Goal: Task Accomplishment & Management: Use online tool/utility

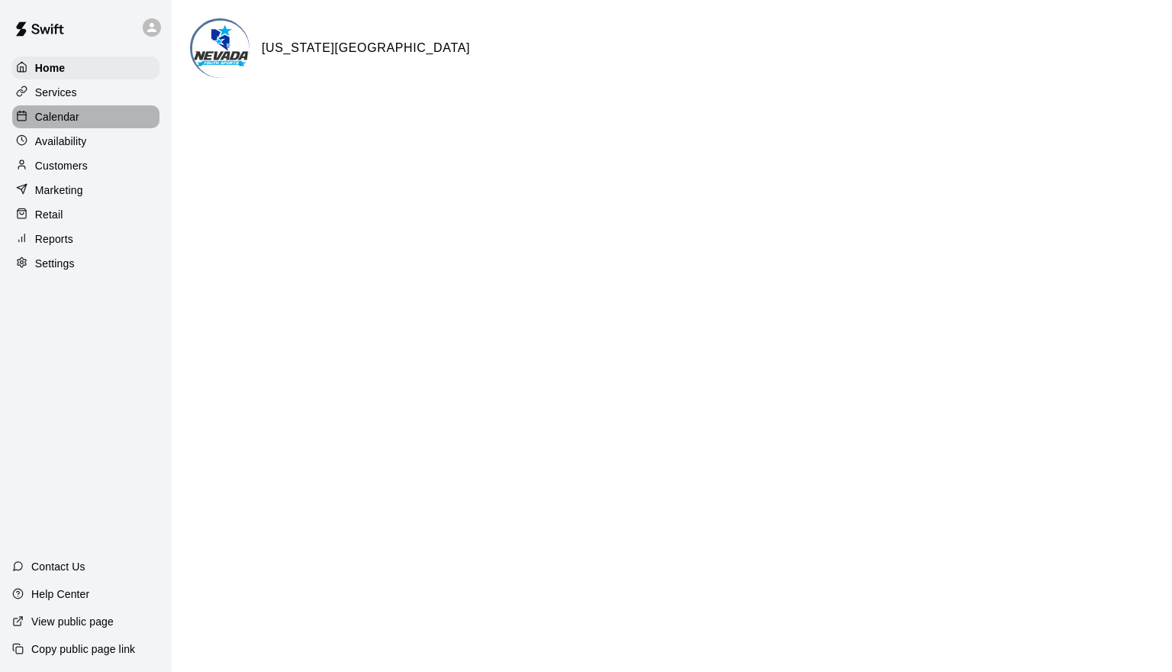
click at [110, 116] on div "Calendar" at bounding box center [85, 116] width 147 height 23
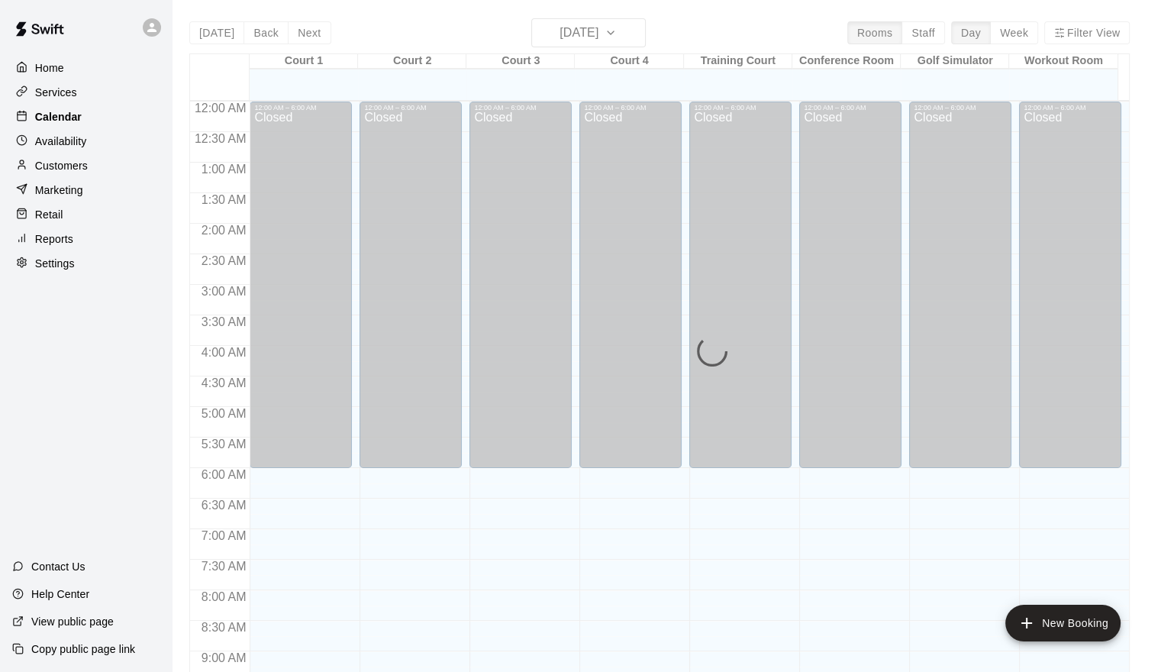
scroll to position [830, 0]
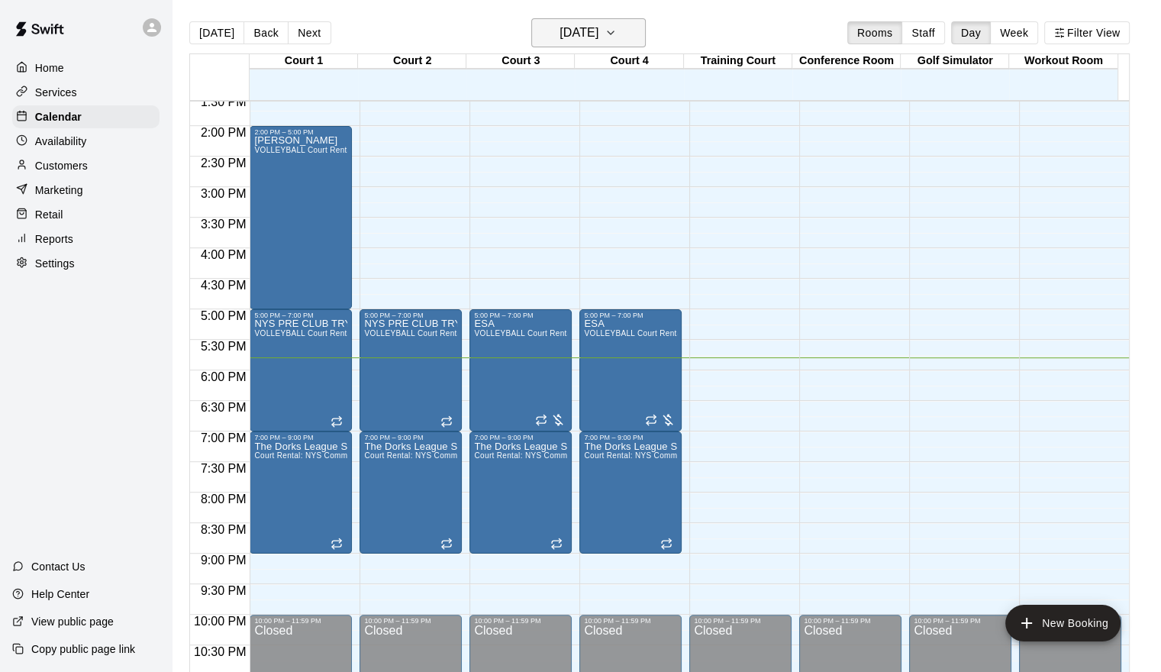
click at [614, 33] on icon "button" at bounding box center [611, 32] width 6 height 3
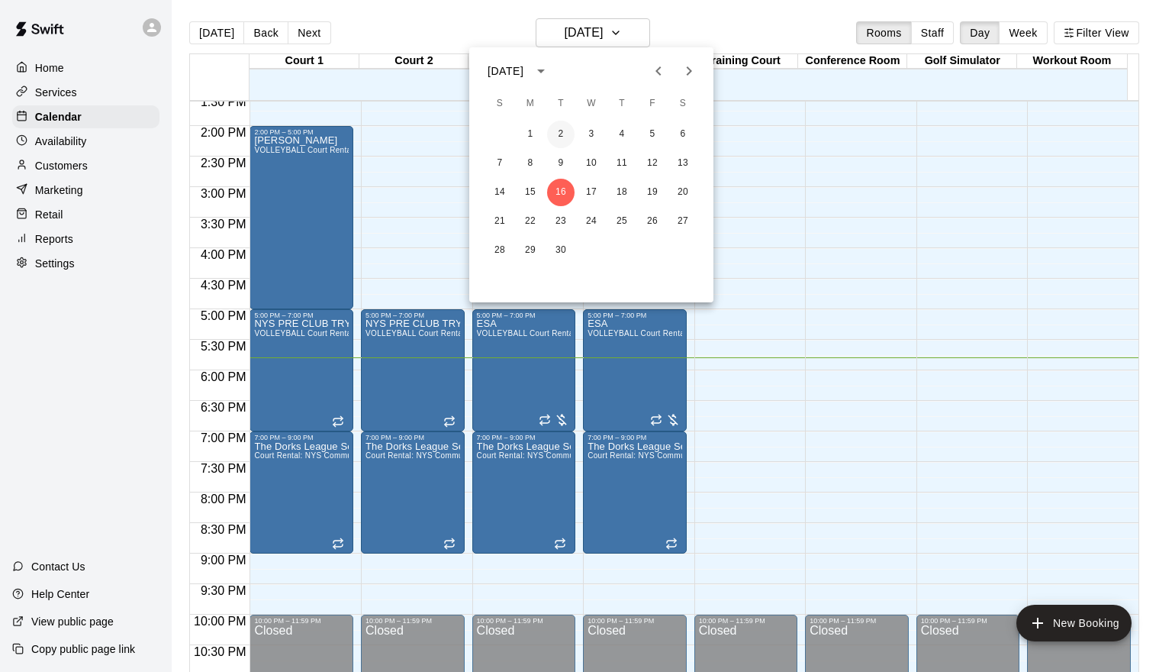
click at [561, 129] on button "2" at bounding box center [560, 134] width 27 height 27
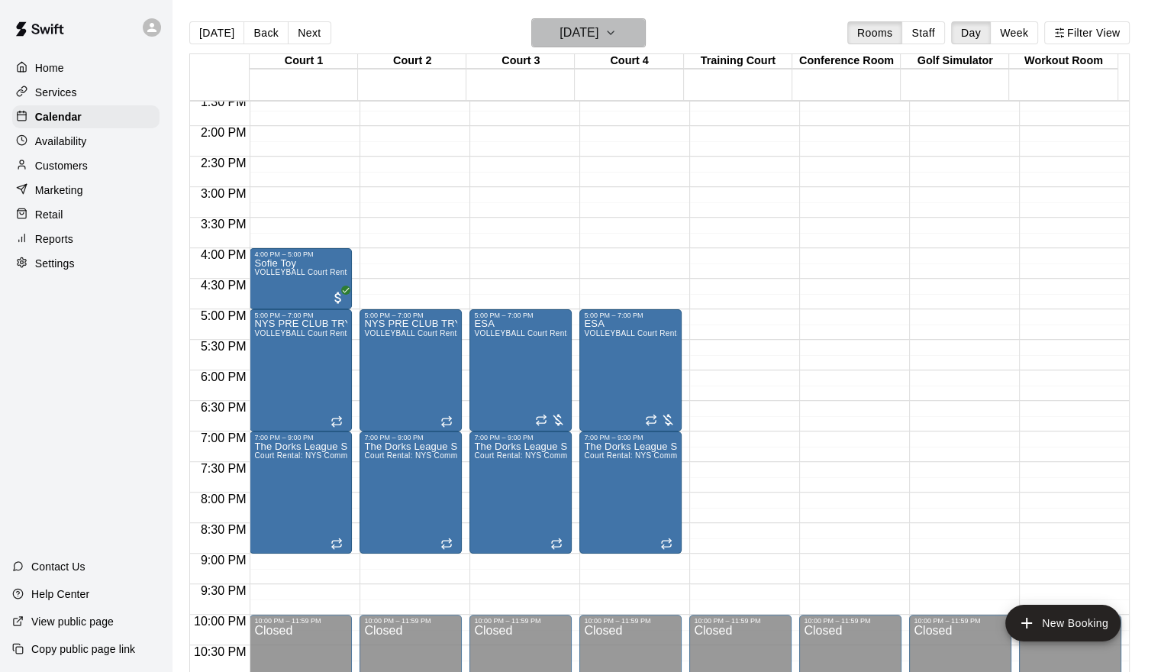
click at [626, 19] on button "[DATE]" at bounding box center [588, 32] width 114 height 29
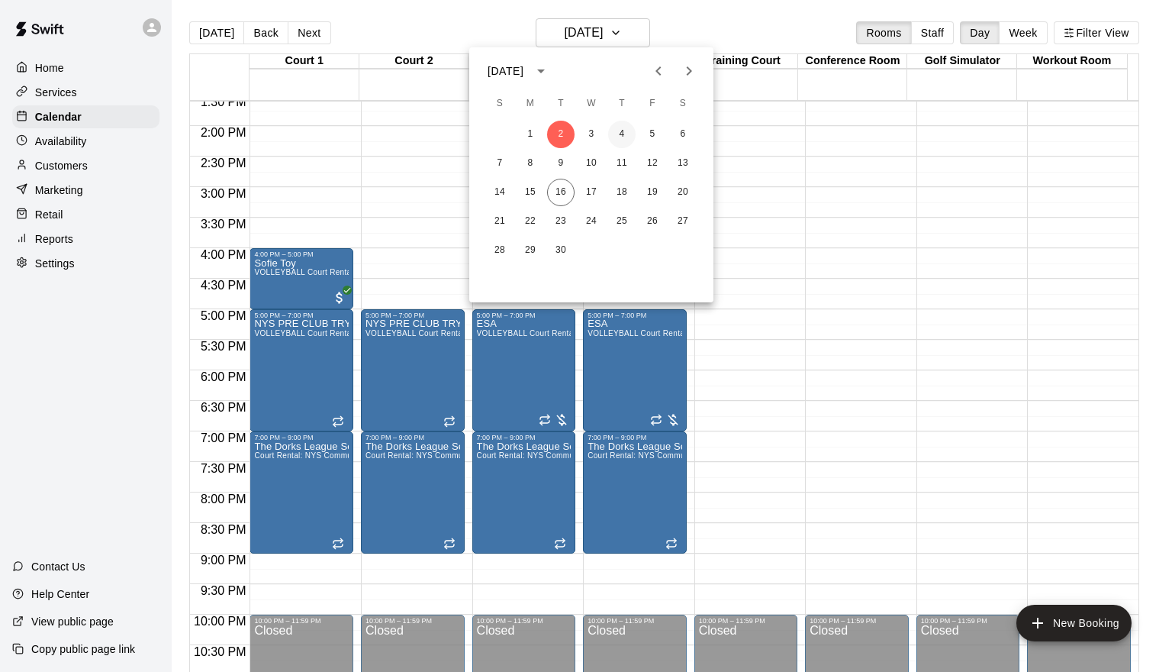
click at [625, 137] on button "4" at bounding box center [621, 134] width 27 height 27
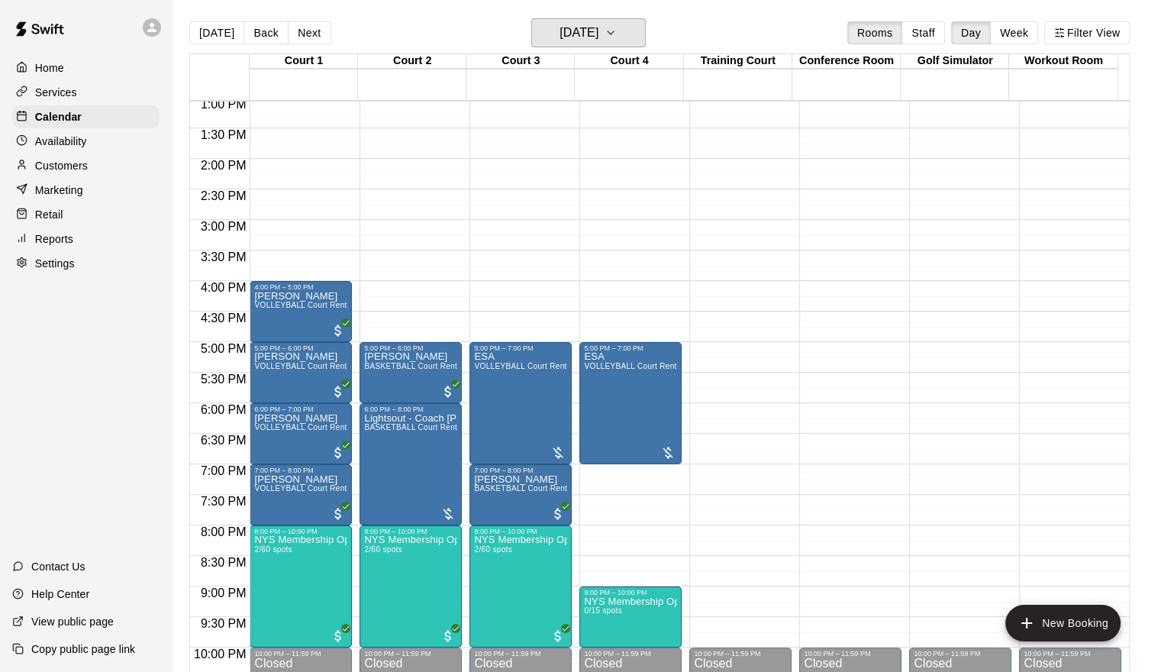
scroll to position [877, 0]
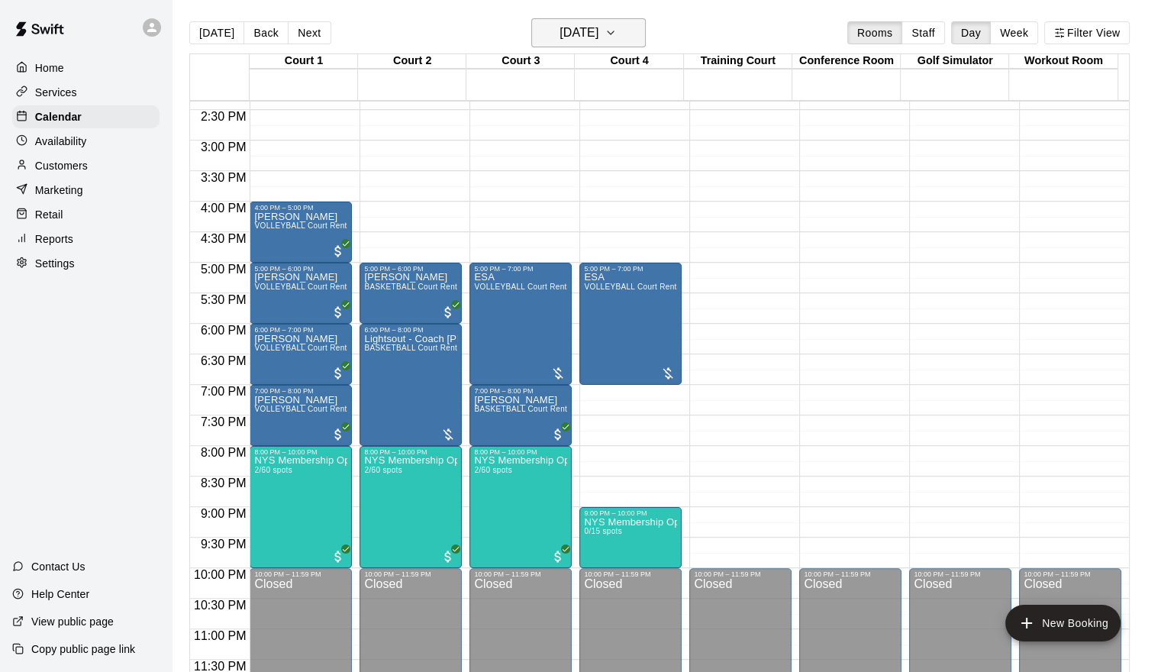
click at [617, 28] on icon "button" at bounding box center [610, 33] width 12 height 18
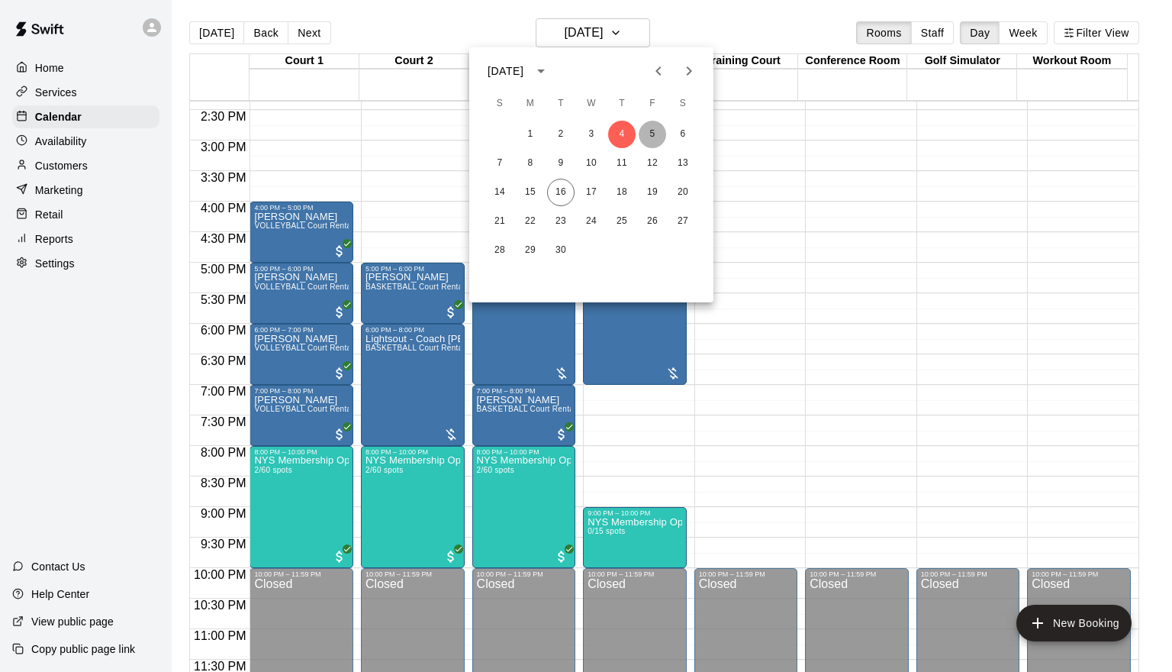
click at [649, 136] on button "5" at bounding box center [652, 134] width 27 height 27
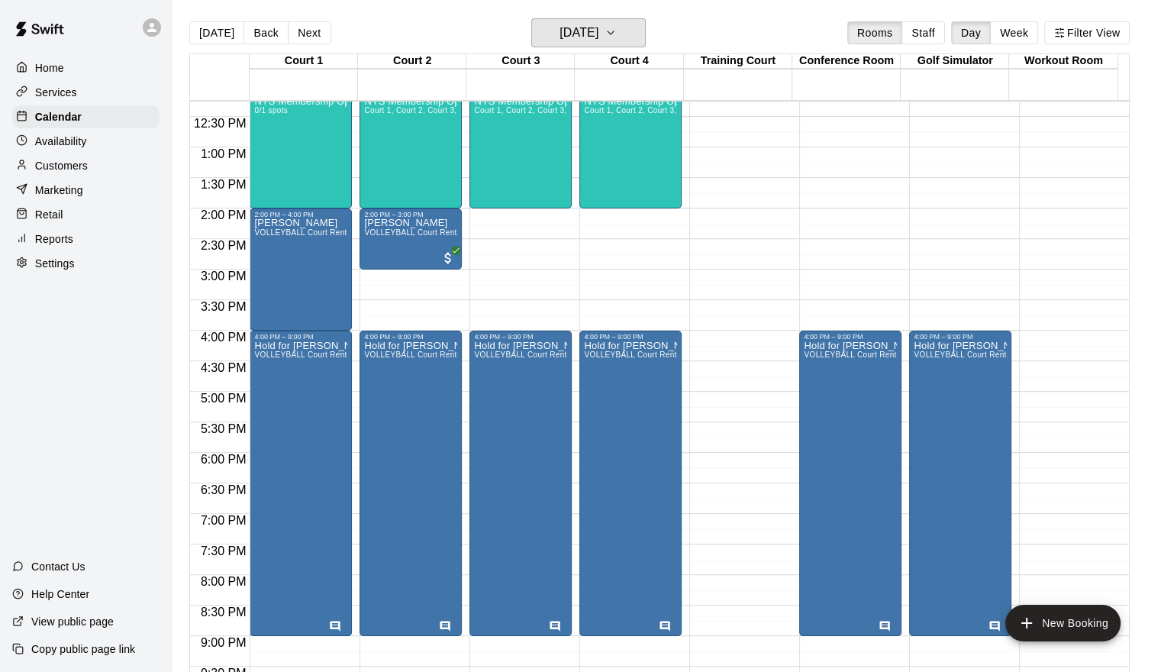
scroll to position [724, 0]
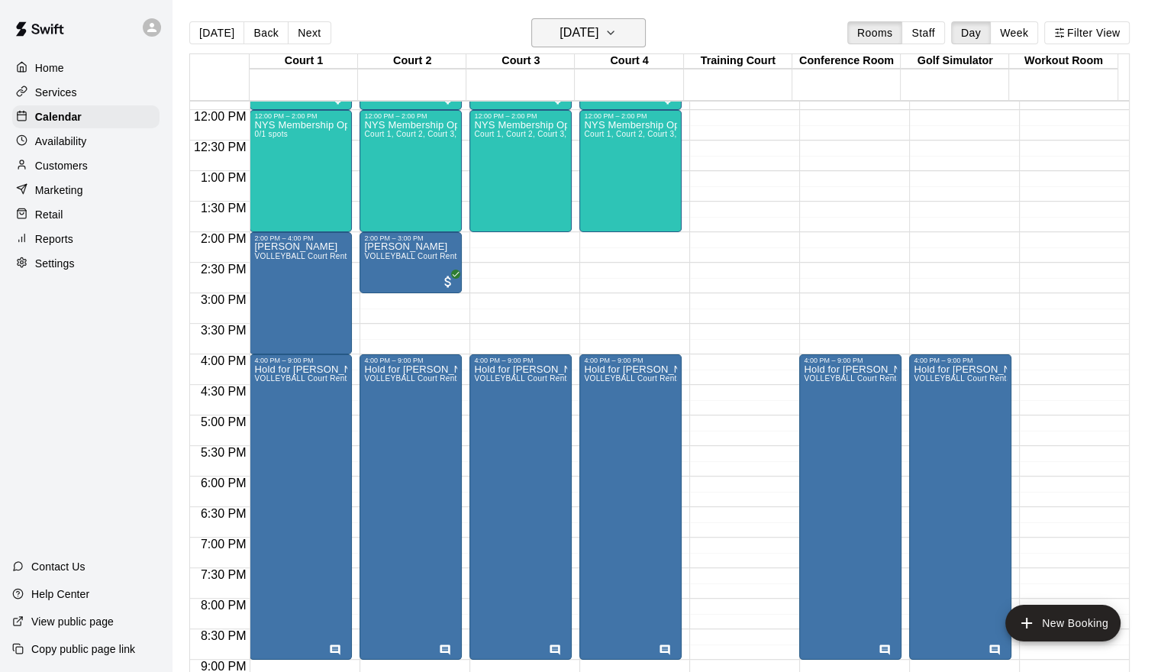
drag, startPoint x: 517, startPoint y: 147, endPoint x: 636, endPoint y: 31, distance: 165.7
click at [617, 31] on icon "button" at bounding box center [610, 33] width 12 height 18
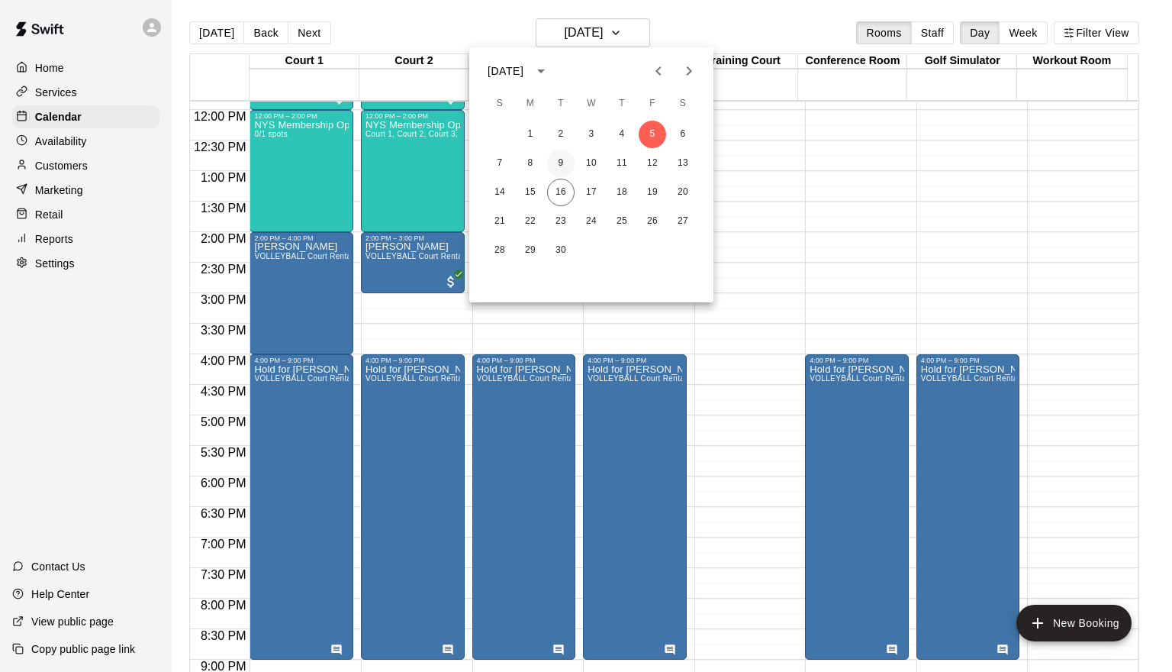
click at [563, 162] on button "9" at bounding box center [560, 163] width 27 height 27
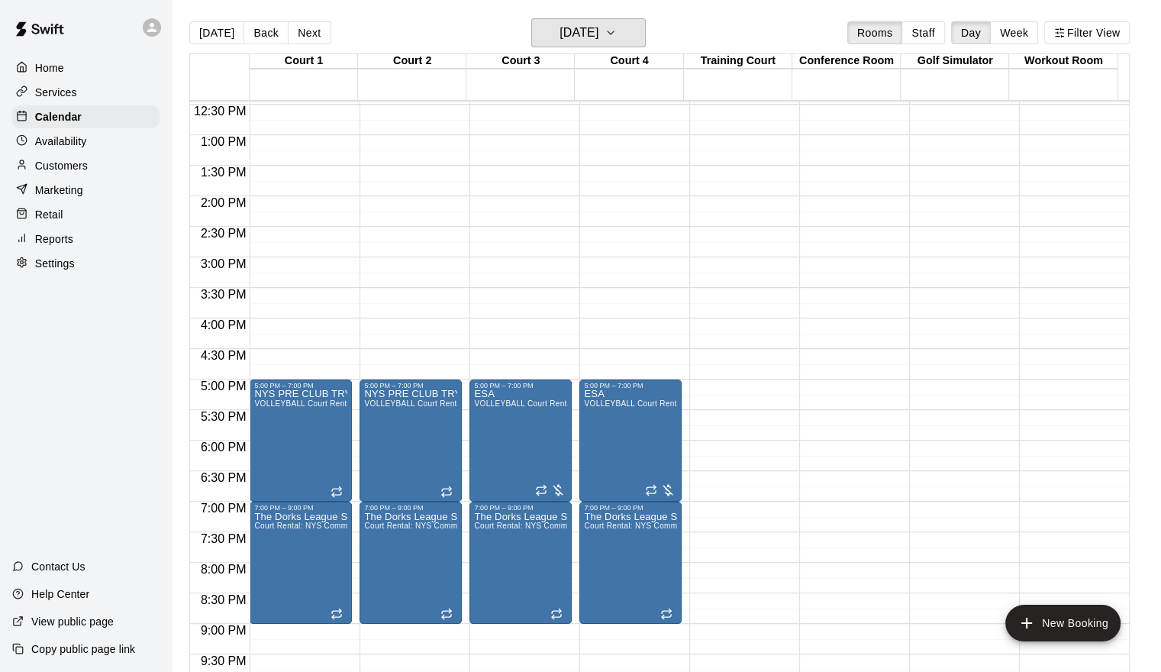
scroll to position [801, 0]
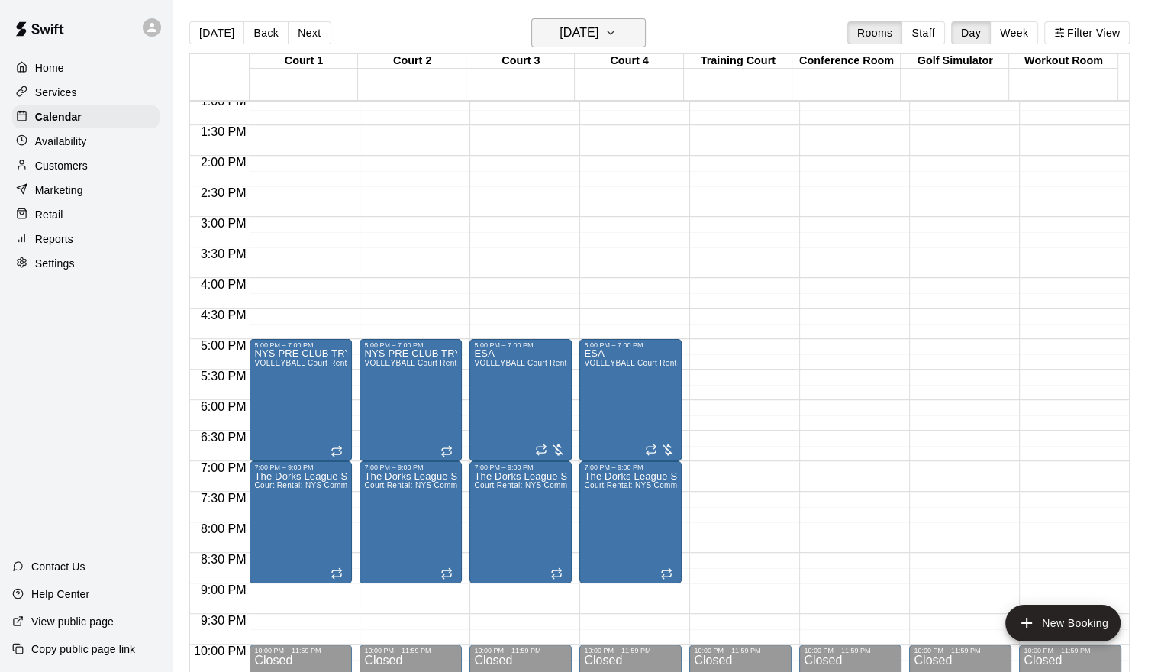
click at [645, 34] on button "[DATE]" at bounding box center [588, 32] width 114 height 29
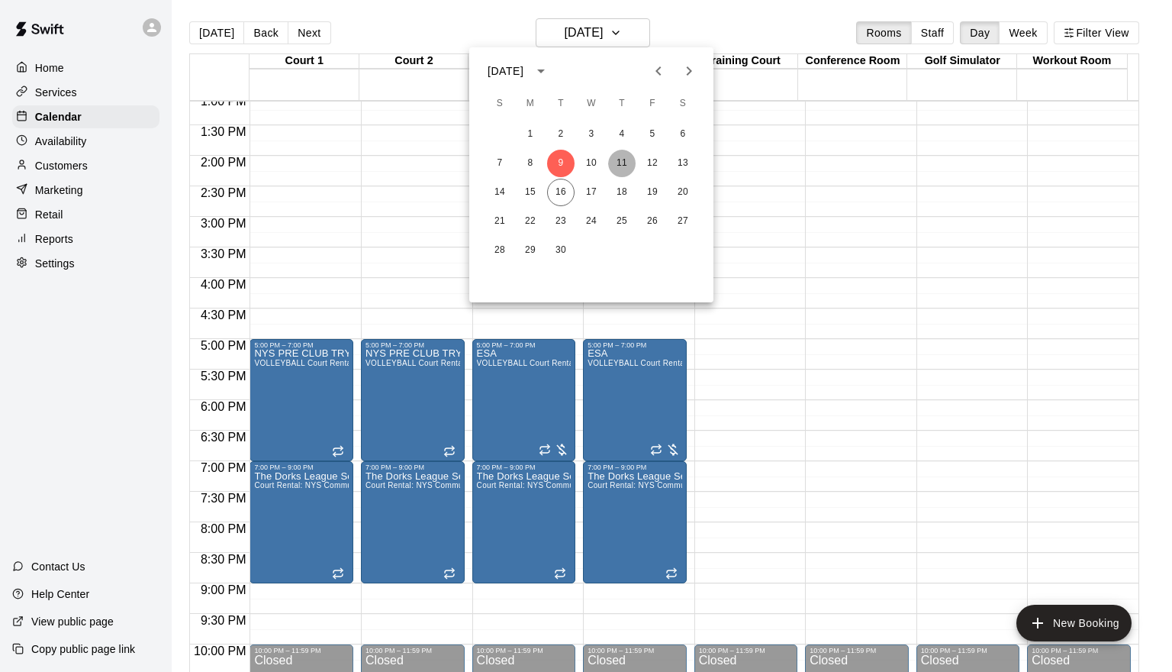
click at [623, 160] on button "11" at bounding box center [621, 163] width 27 height 27
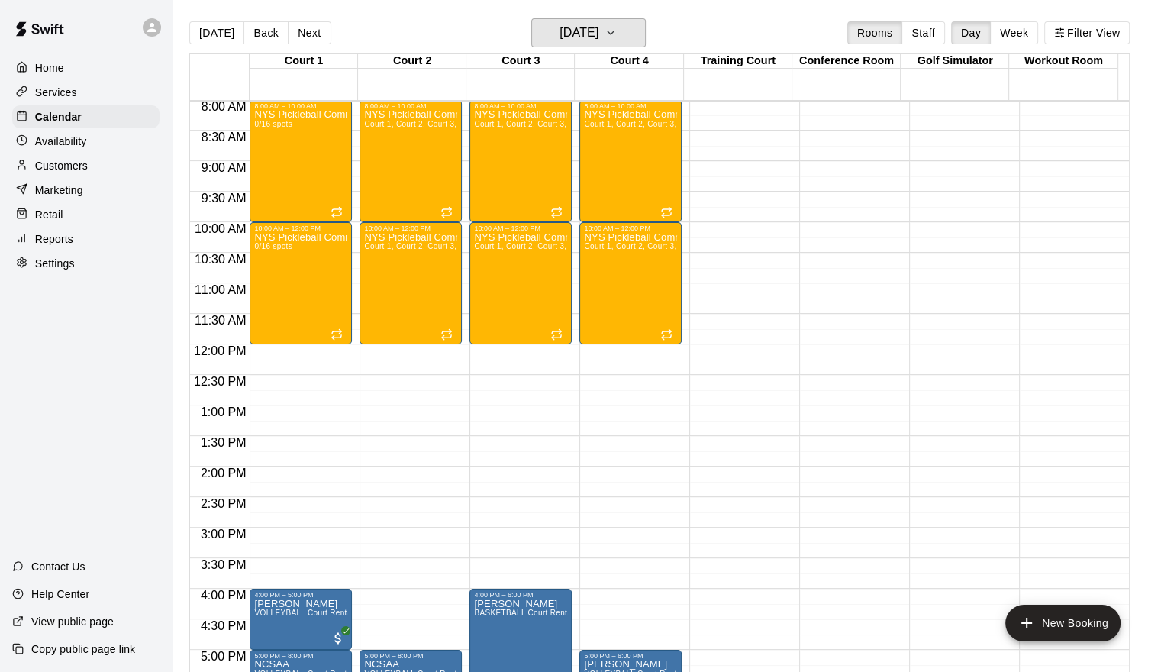
scroll to position [343, 0]
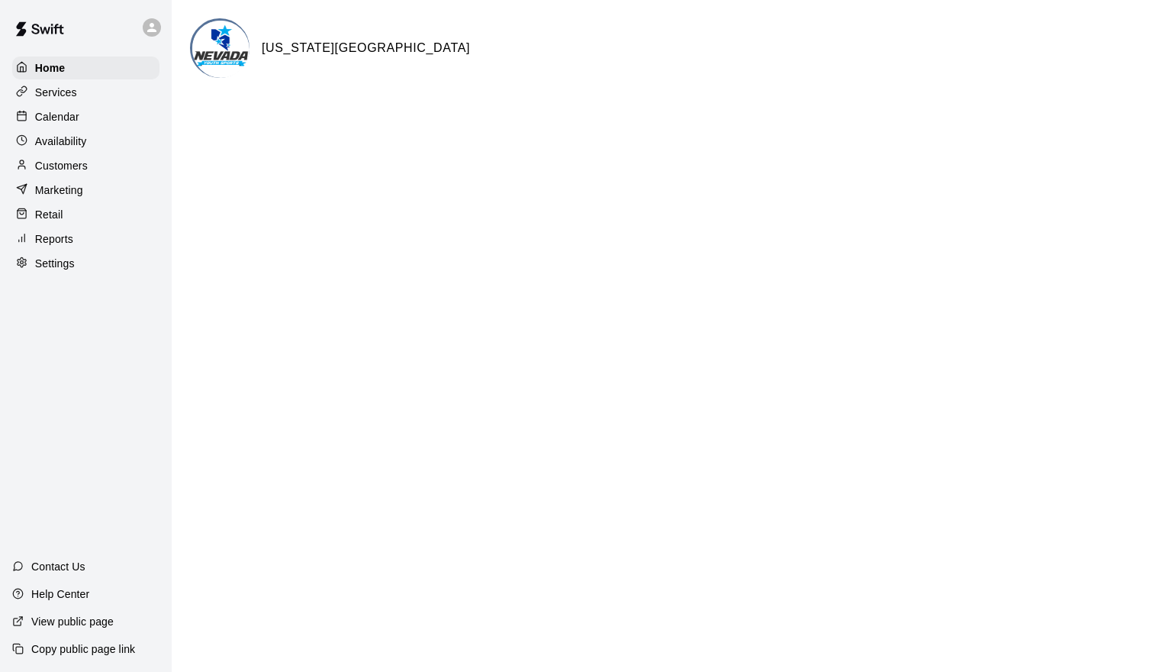
click at [70, 124] on p "Calendar" at bounding box center [57, 116] width 44 height 15
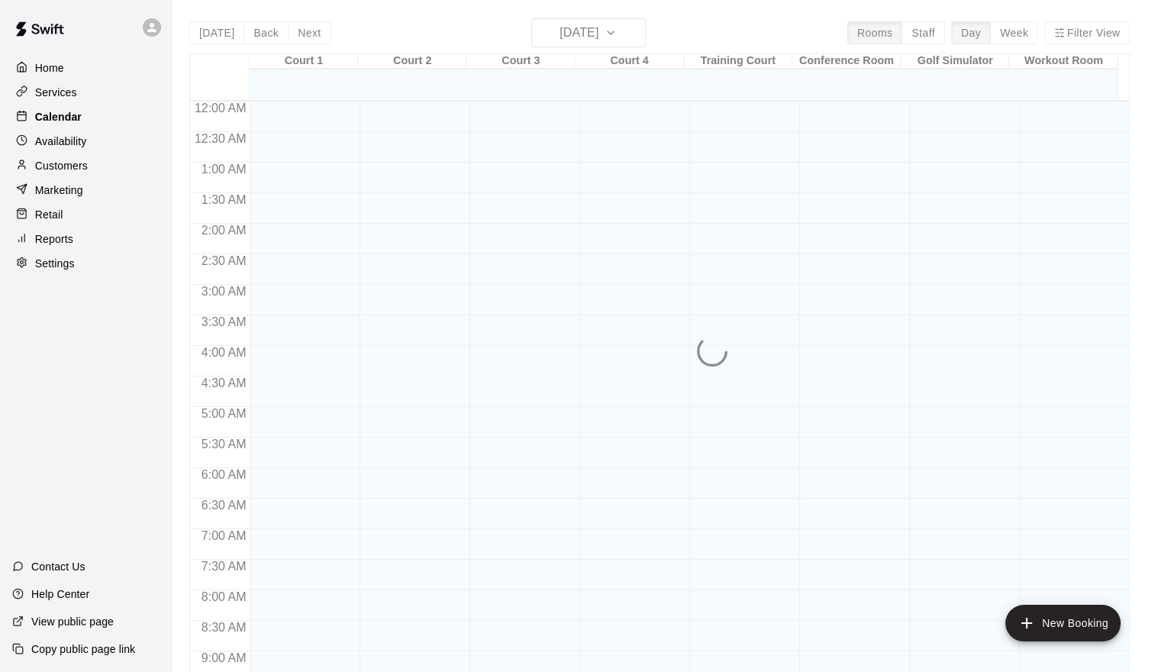
scroll to position [830, 0]
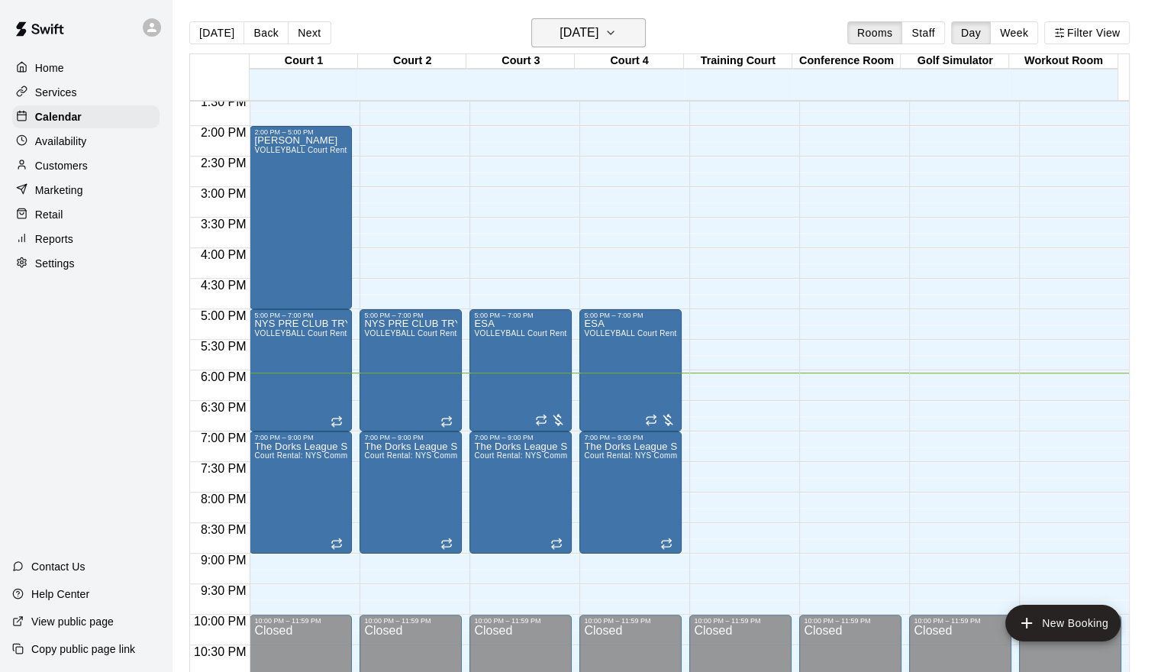
click at [598, 37] on h6 "[DATE]" at bounding box center [578, 32] width 39 height 21
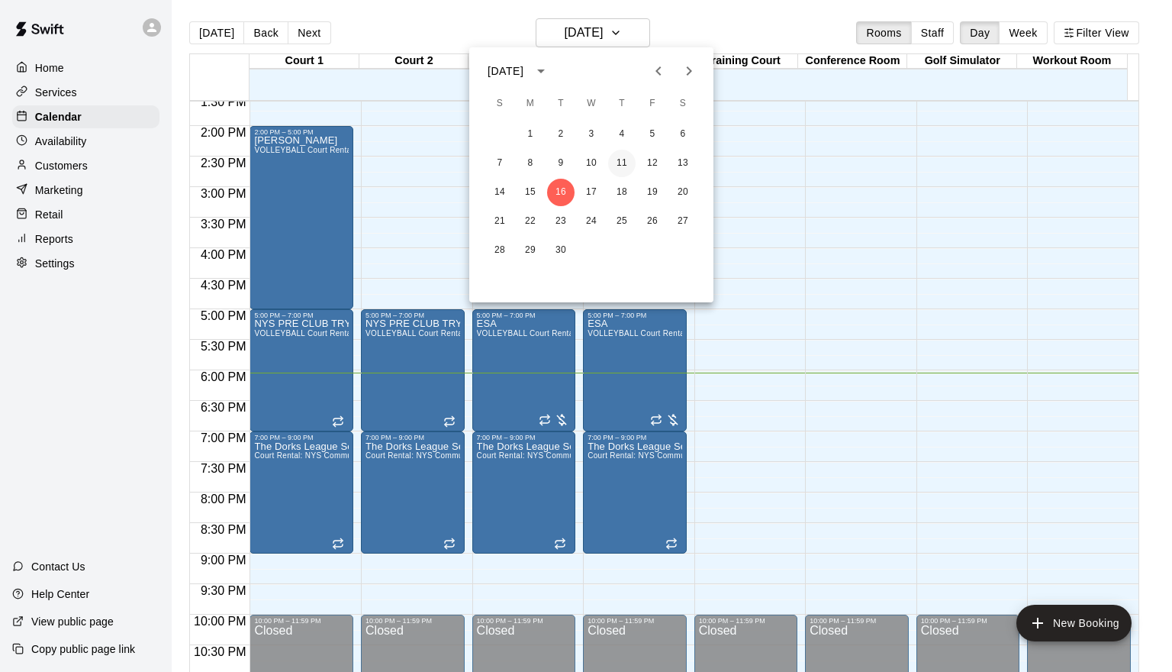
click at [626, 163] on button "11" at bounding box center [621, 163] width 27 height 27
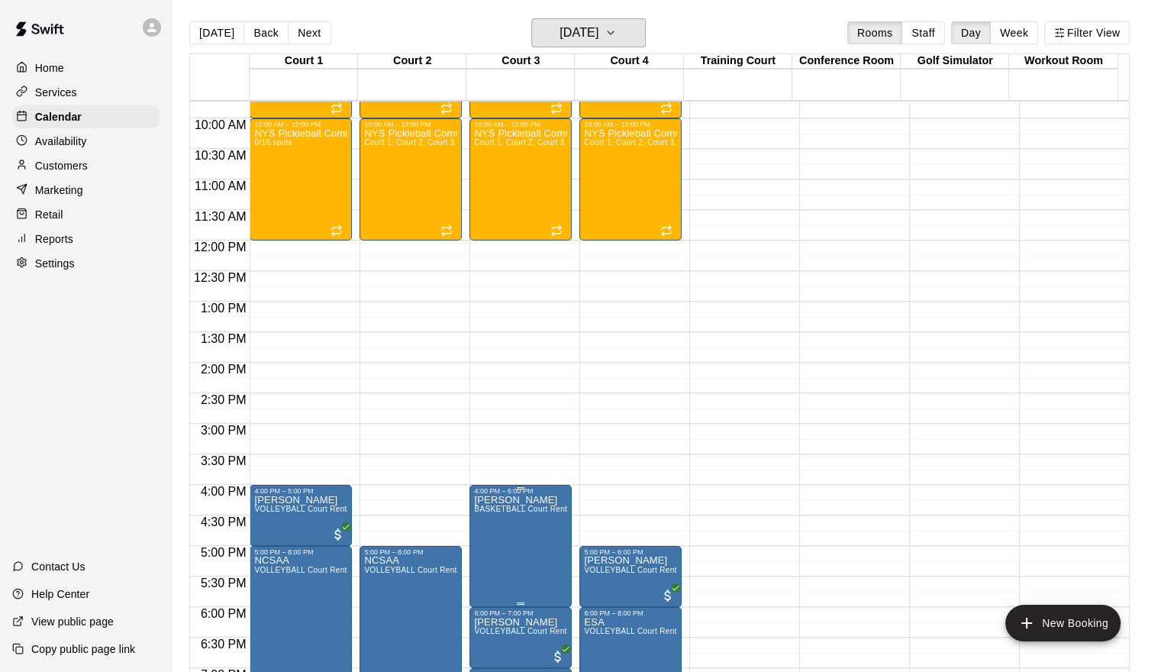
scroll to position [495, 0]
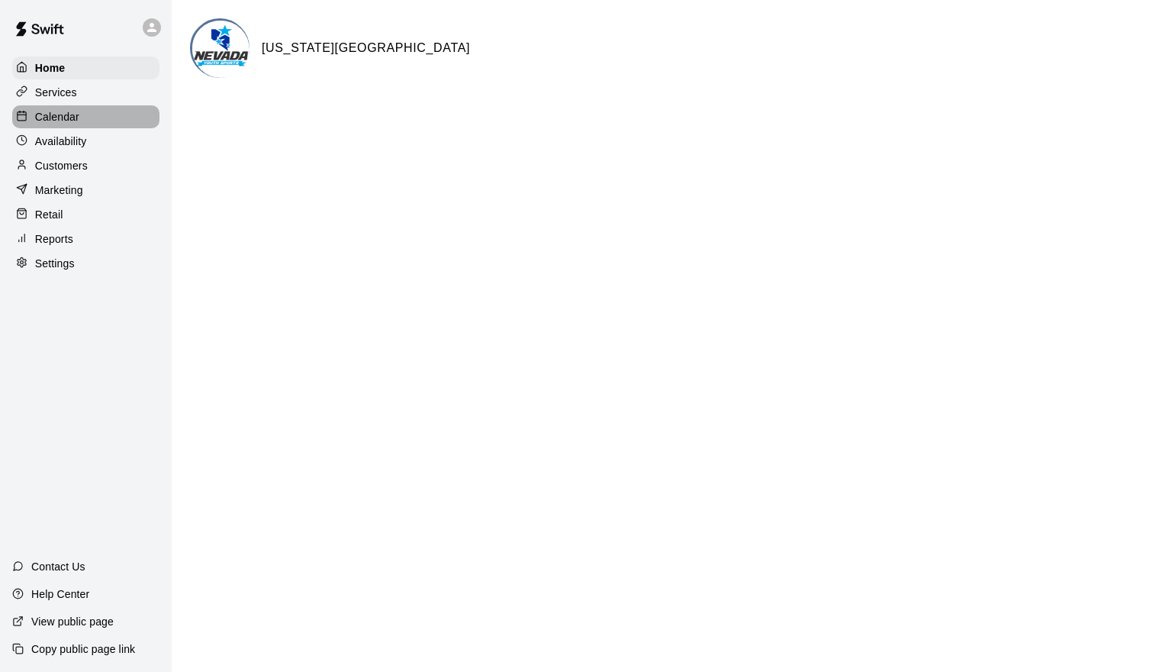
click at [58, 120] on p "Calendar" at bounding box center [57, 116] width 44 height 15
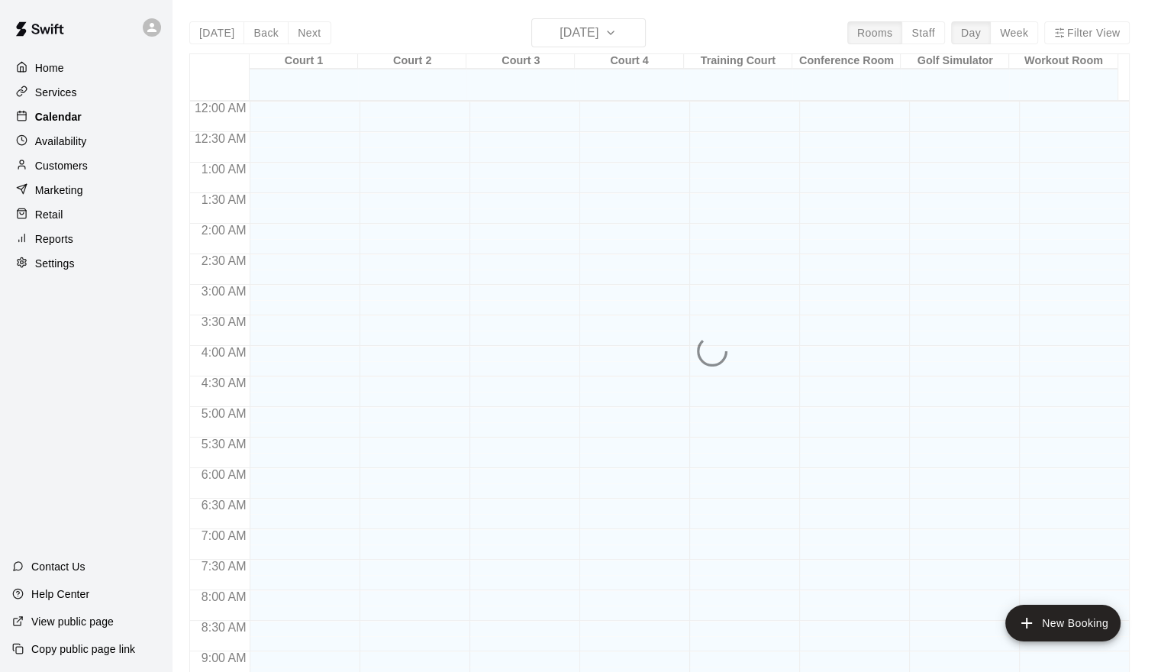
scroll to position [830, 0]
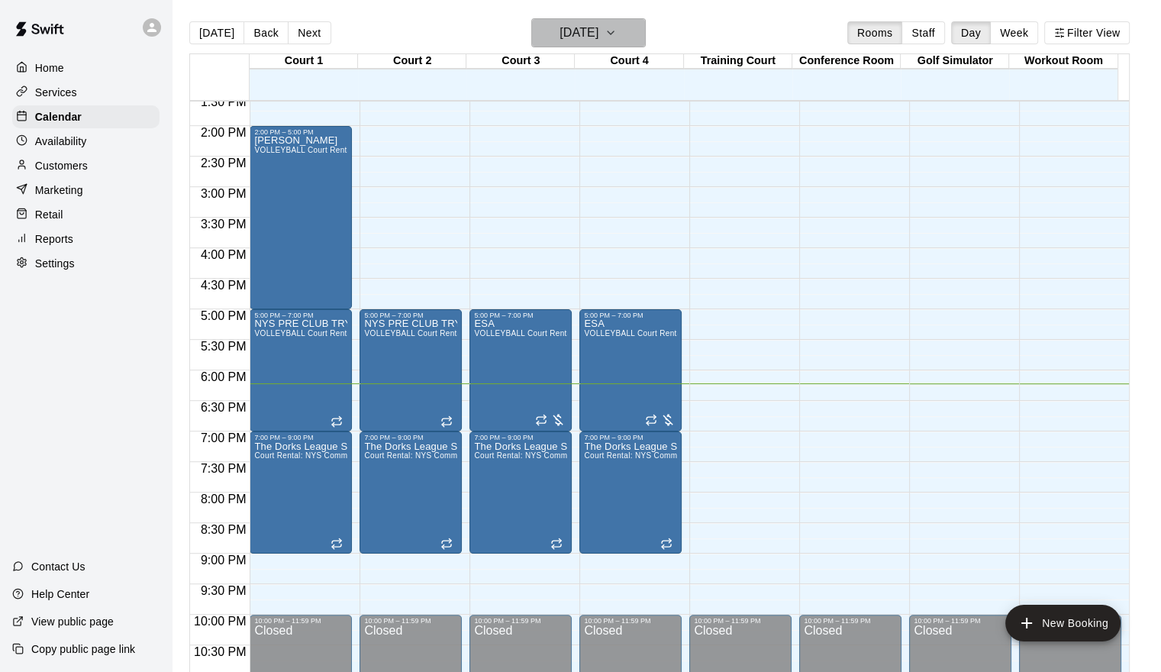
click at [617, 31] on icon "button" at bounding box center [610, 33] width 12 height 18
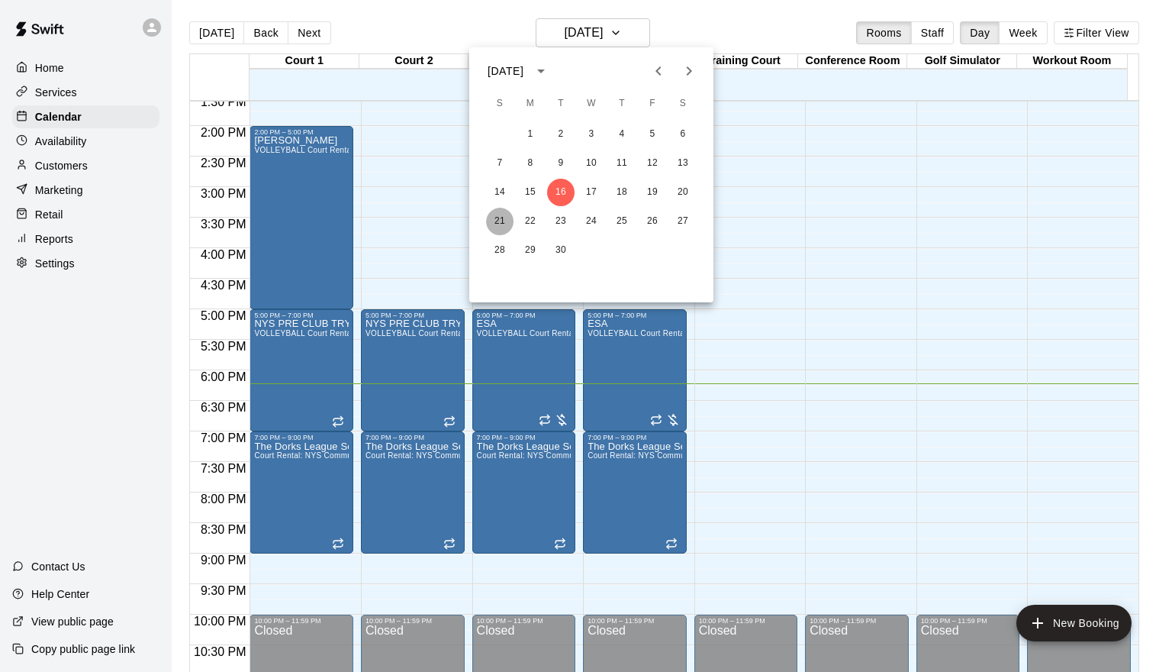
click at [498, 218] on button "21" at bounding box center [499, 221] width 27 height 27
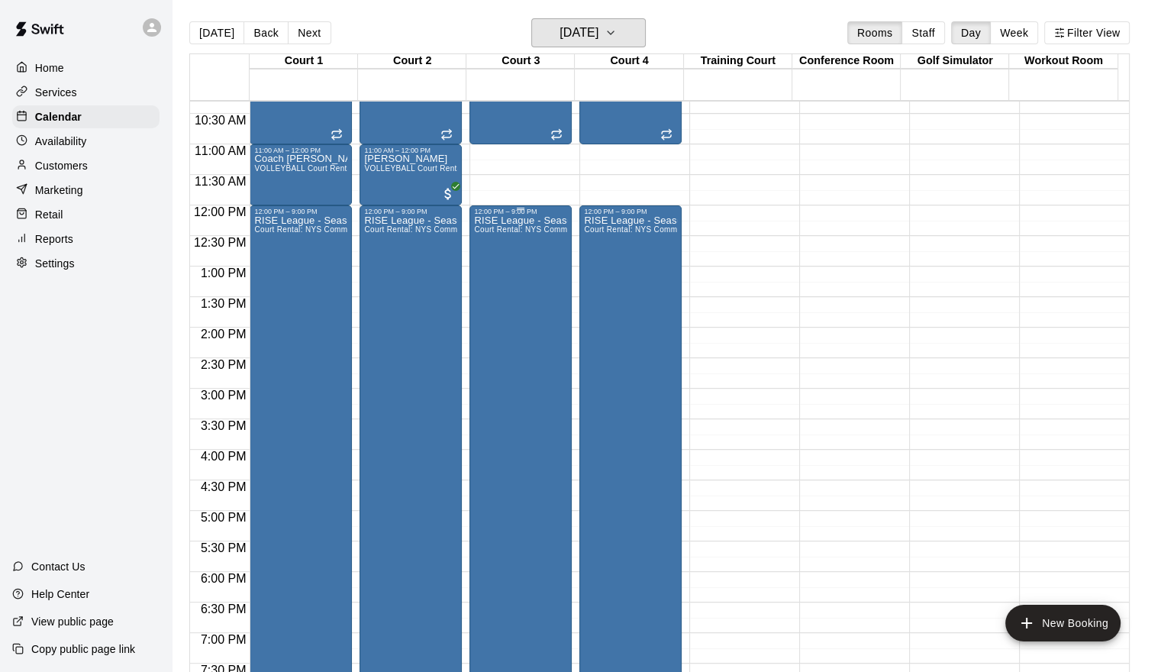
scroll to position [678, 0]
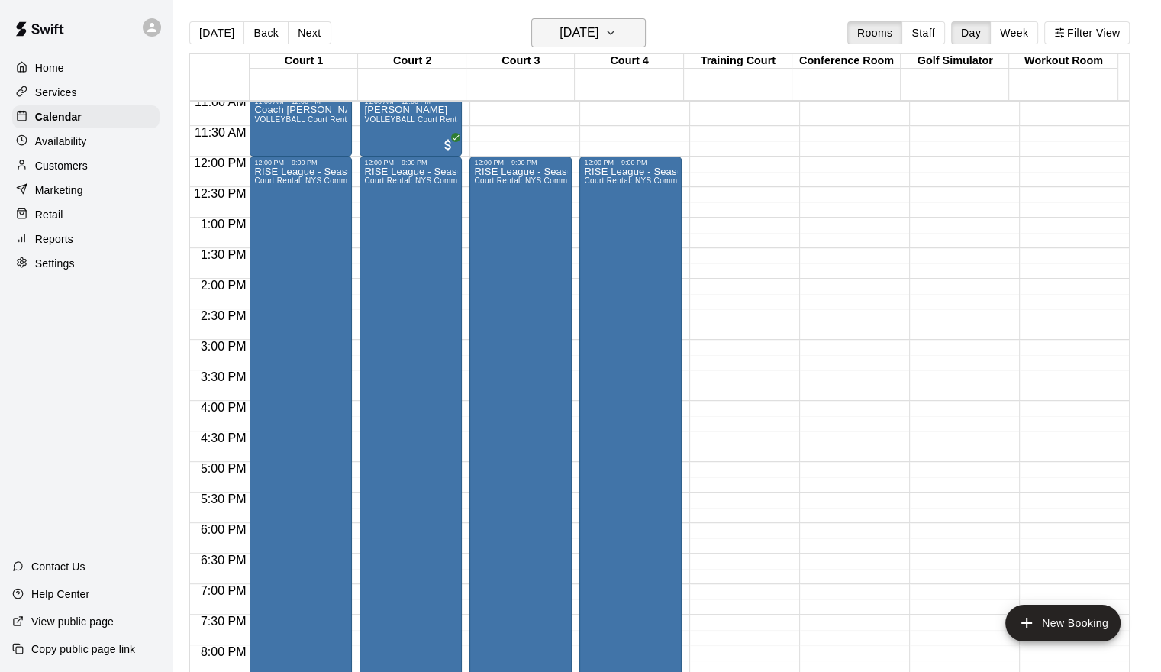
click at [592, 27] on h6 "Sunday Sep 21" at bounding box center [578, 32] width 39 height 21
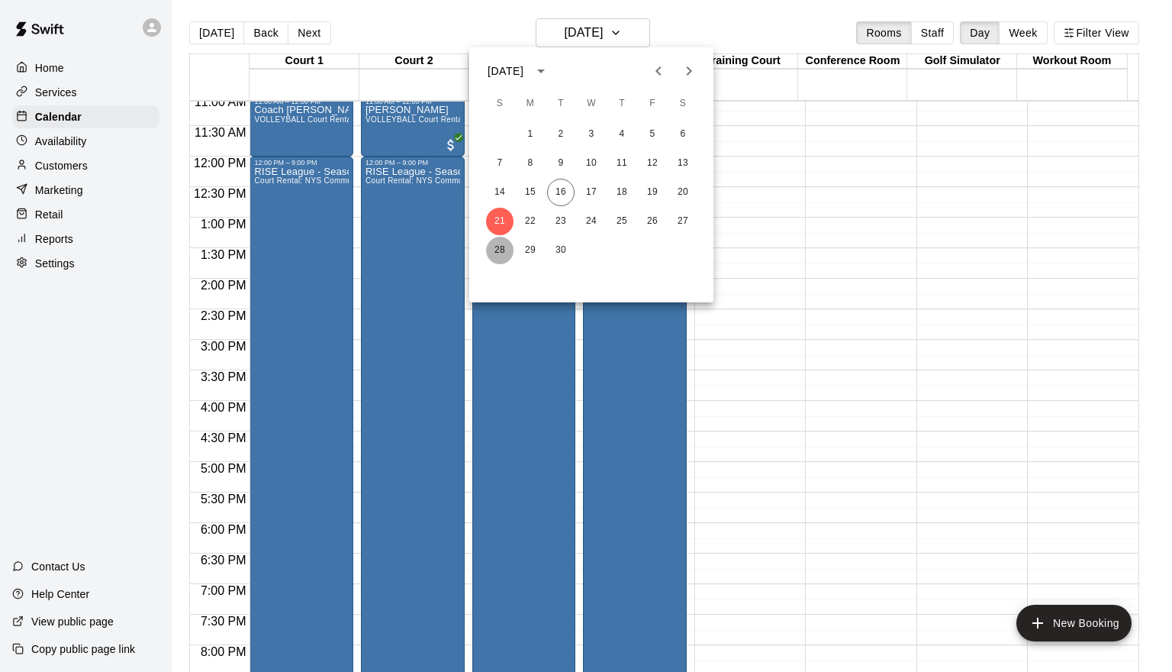
click at [500, 253] on button "28" at bounding box center [499, 250] width 27 height 27
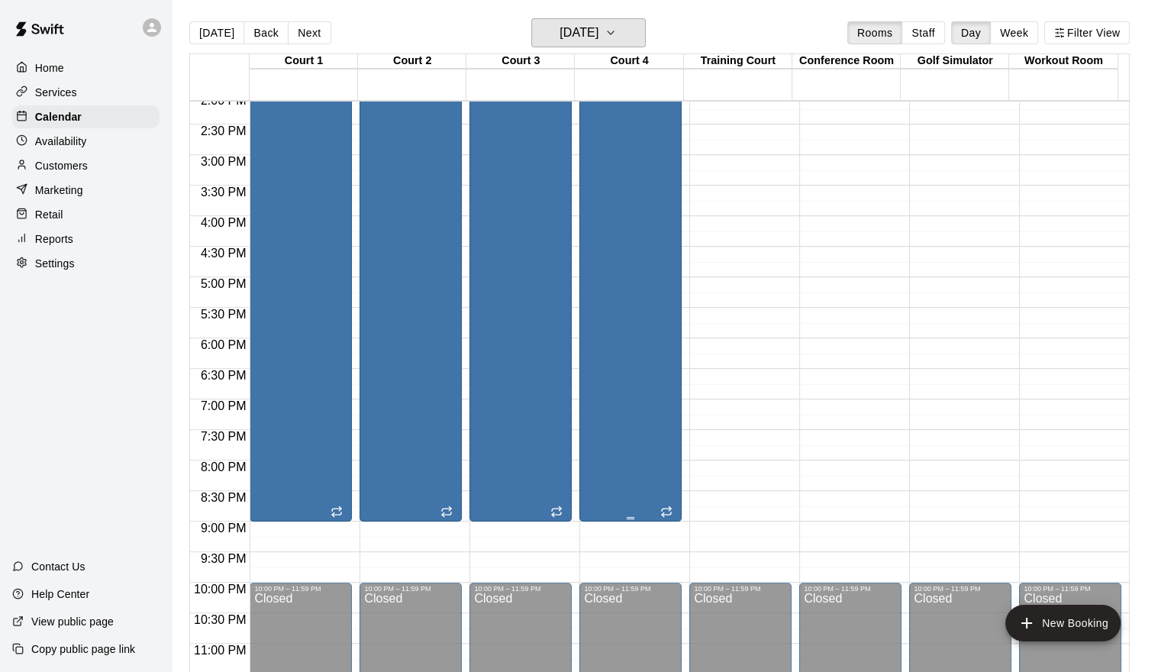
scroll to position [877, 0]
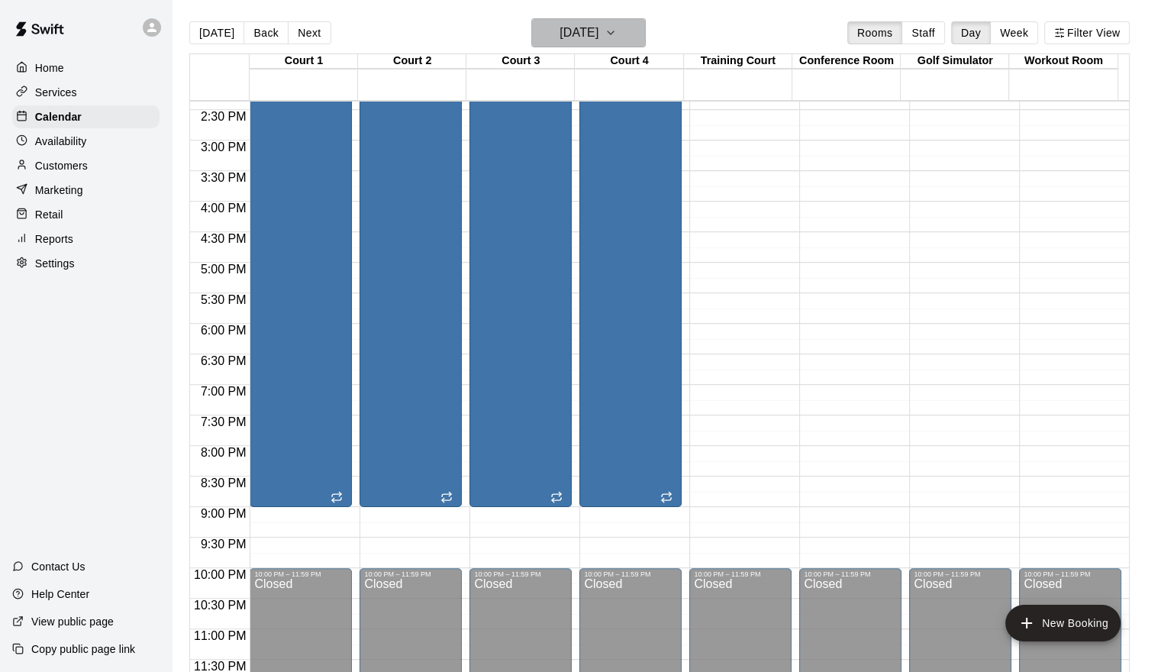
click at [628, 20] on button "Sunday Sep 28" at bounding box center [588, 32] width 114 height 29
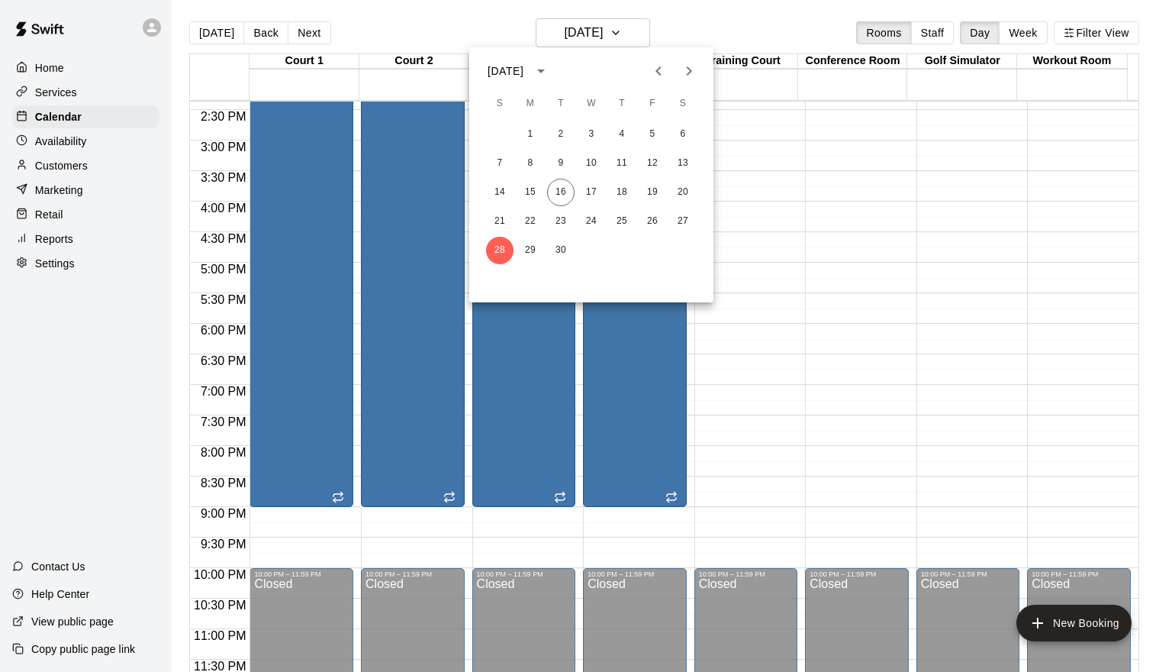
click at [690, 75] on icon "Next month" at bounding box center [689, 71] width 18 height 18
click at [498, 157] on button "5" at bounding box center [499, 163] width 27 height 27
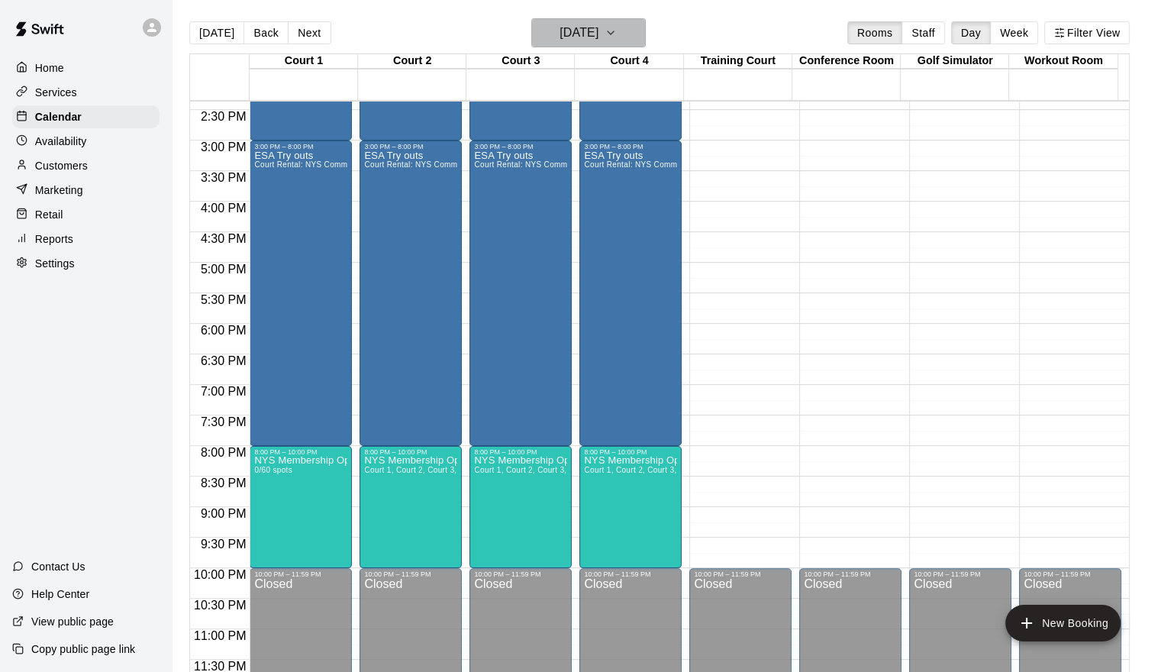
click at [617, 31] on icon "button" at bounding box center [610, 33] width 12 height 18
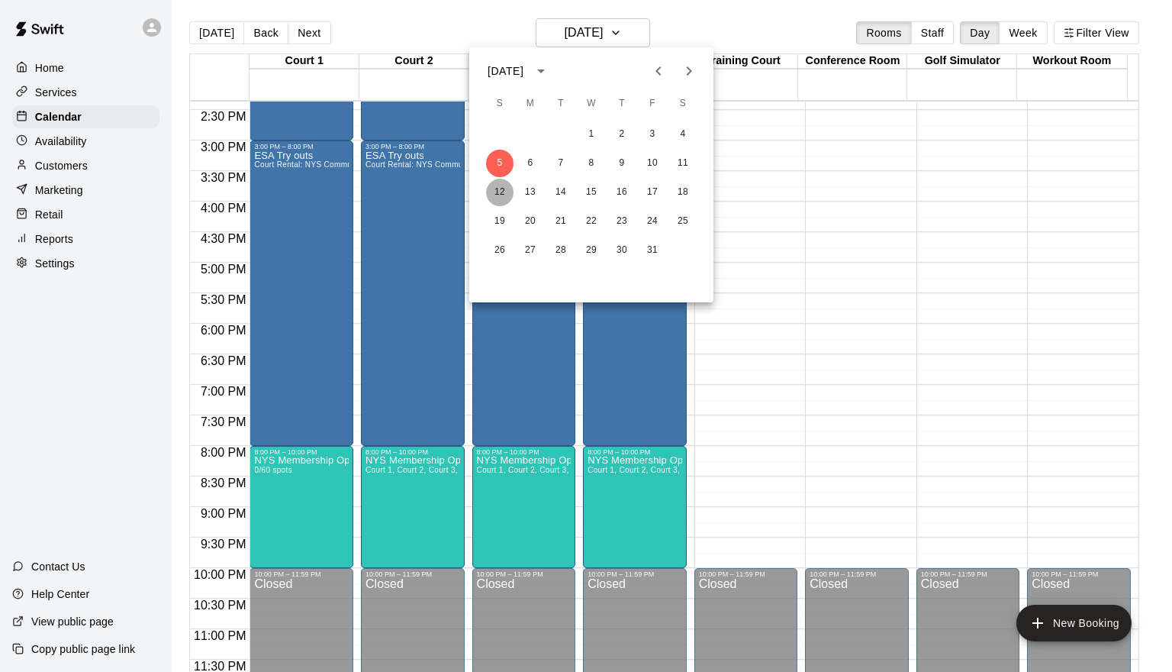
click at [502, 186] on button "12" at bounding box center [499, 192] width 27 height 27
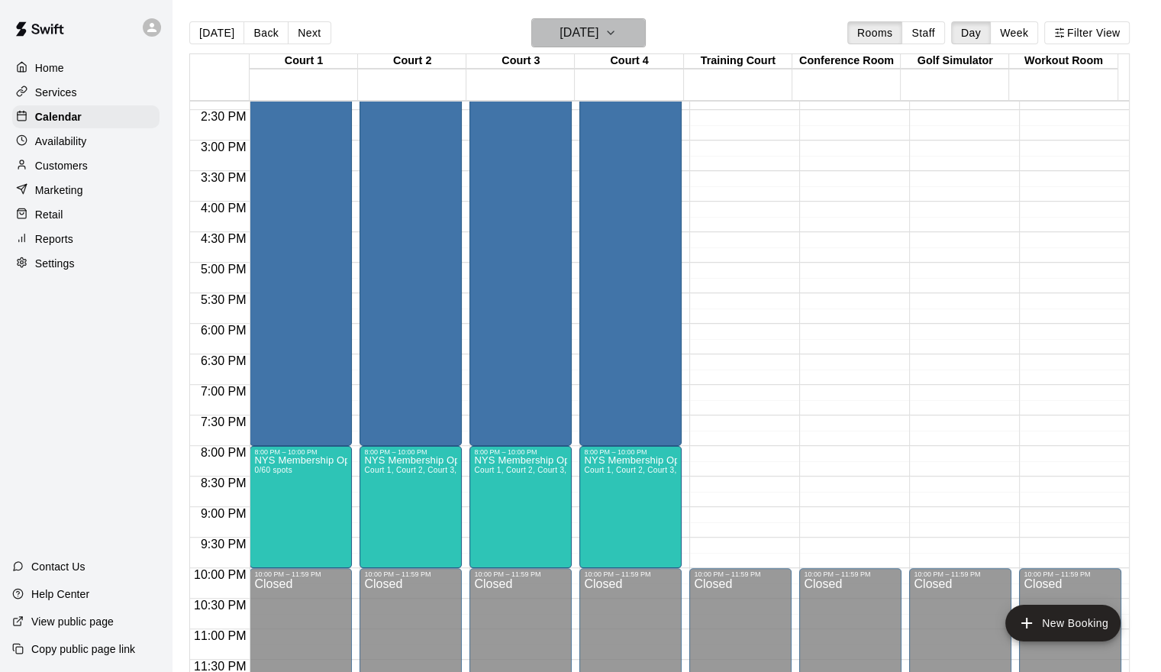
click at [617, 34] on icon "button" at bounding box center [610, 33] width 12 height 18
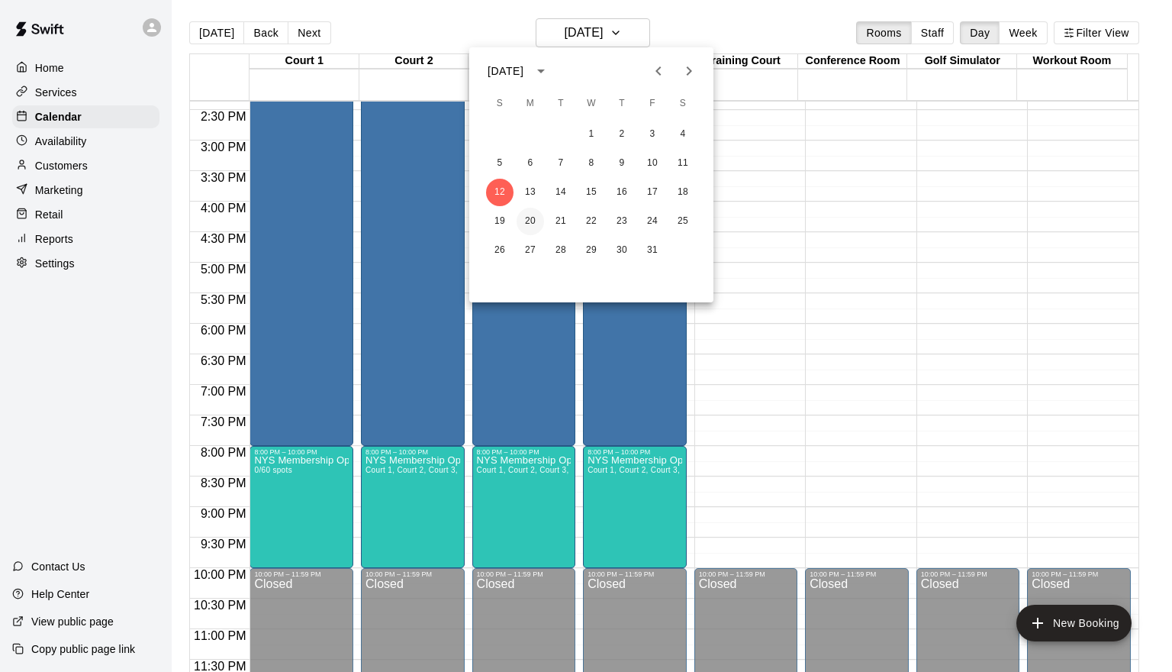
click at [536, 218] on button "20" at bounding box center [530, 221] width 27 height 27
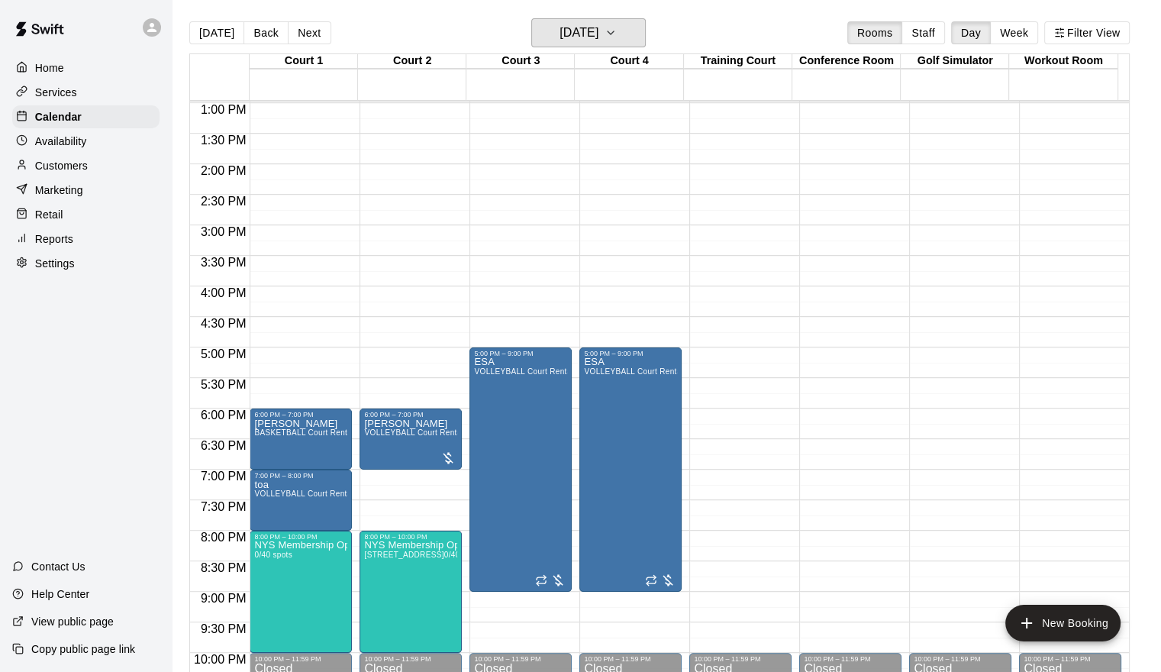
scroll to position [801, 0]
